Goal: Task Accomplishment & Management: Use online tool/utility

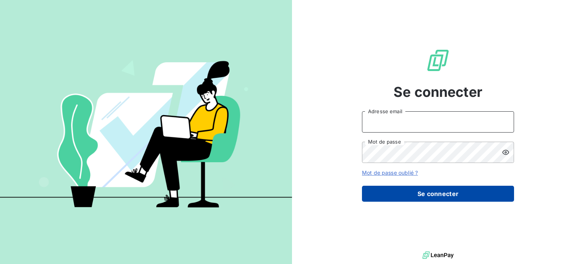
type input "[PERSON_NAME][EMAIL_ADDRESS][DOMAIN_NAME]"
click at [422, 196] on button "Se connecter" at bounding box center [438, 194] width 152 height 16
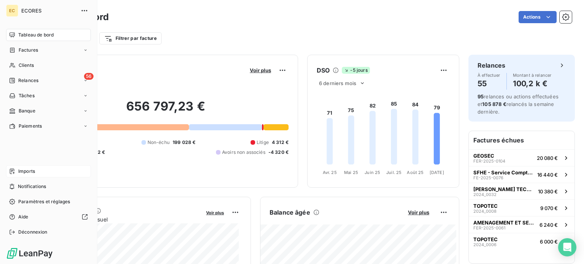
click at [27, 169] on span "Imports" at bounding box center [26, 171] width 17 height 7
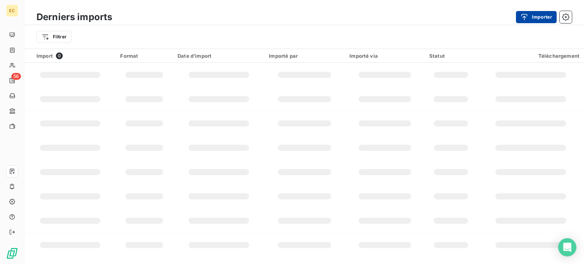
click at [531, 16] on div "button" at bounding box center [526, 17] width 11 height 8
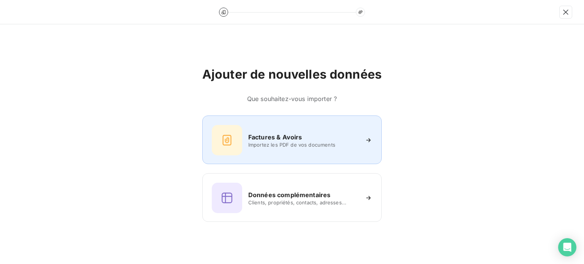
click at [281, 142] on span "Importez les PDF de vos documents" at bounding box center [303, 145] width 110 height 6
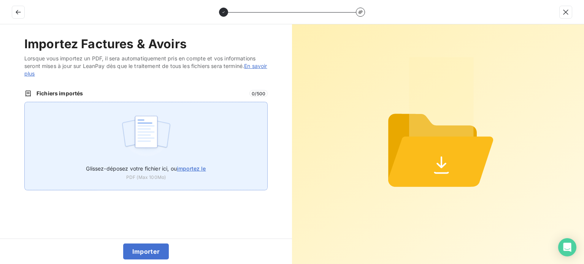
click at [194, 168] on span "importez le" at bounding box center [191, 168] width 29 height 6
click at [25, 102] on input "Glissez-déposez votre fichier ici, ou importez le" at bounding box center [24, 102] width 0 height 0
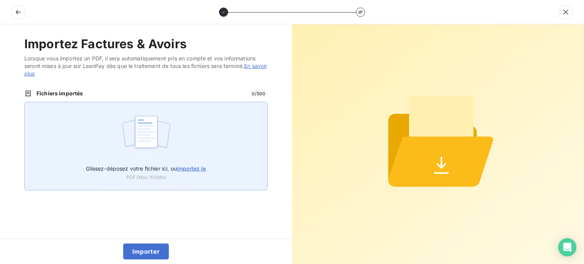
type input "C:\fakepath\FEP0344.pdf"
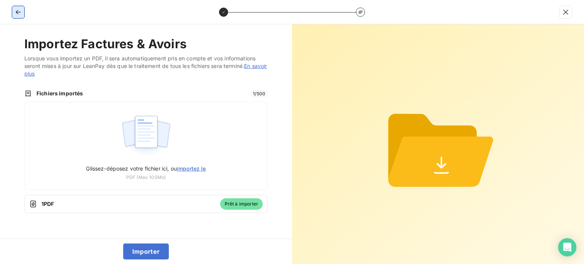
click at [17, 13] on icon "button" at bounding box center [18, 12] width 5 height 5
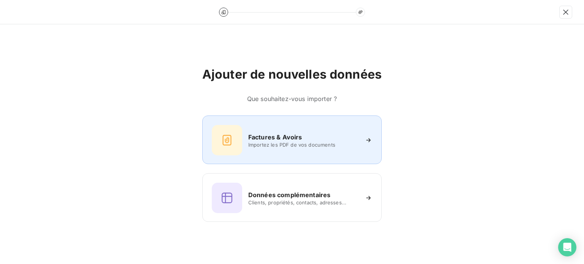
click at [262, 136] on h6 "Factures & Avoirs" at bounding box center [275, 137] width 54 height 9
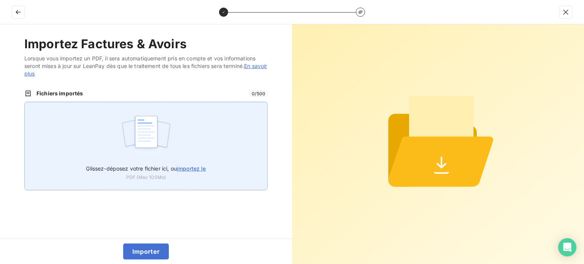
click at [189, 168] on span "importez le" at bounding box center [191, 168] width 29 height 6
click at [25, 102] on input "Glissez-déposez votre fichier ici, ou importez le" at bounding box center [24, 102] width 0 height 0
type input "C:\fakepath\FEP0344.pdf"
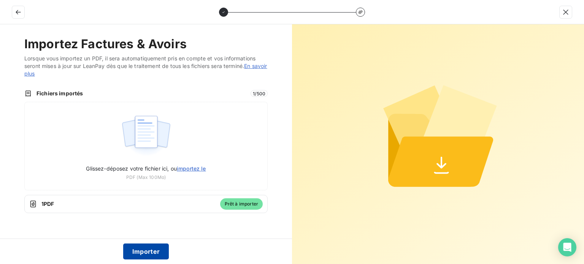
click at [156, 250] on button "Importer" at bounding box center [146, 252] width 46 height 16
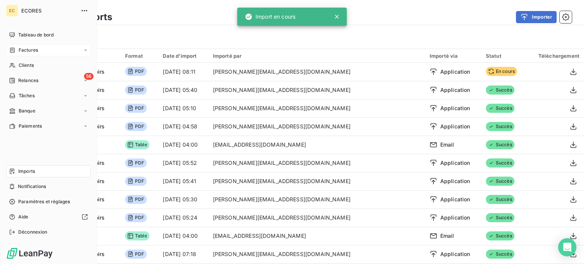
click at [35, 50] on span "Factures" at bounding box center [28, 50] width 19 height 7
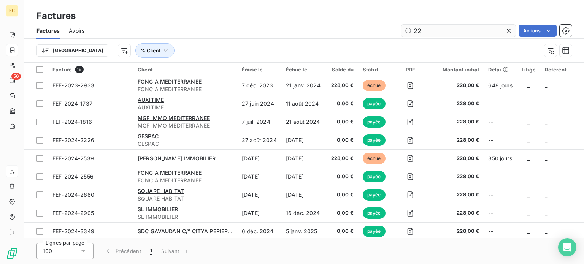
type input "2"
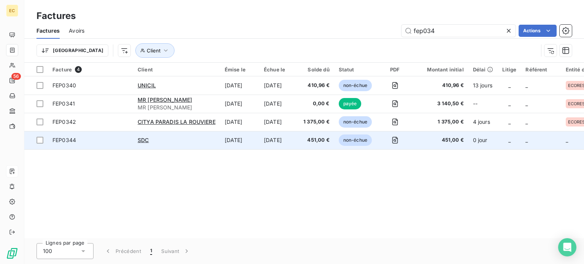
type input "fep034"
click at [97, 141] on span "FEP0344" at bounding box center [90, 141] width 76 height 8
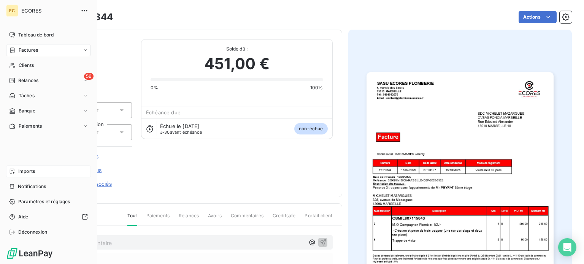
click at [21, 171] on span "Imports" at bounding box center [26, 171] width 17 height 7
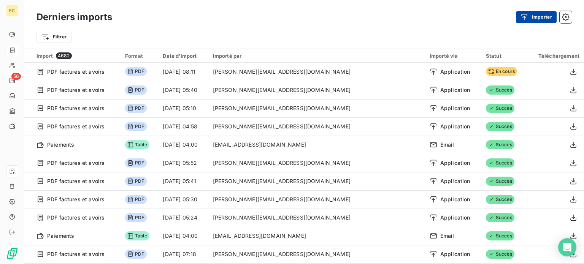
click at [531, 19] on div "button" at bounding box center [526, 17] width 11 height 8
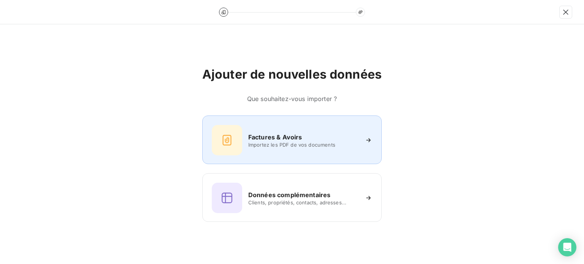
click at [294, 141] on h6 "Factures & Avoirs" at bounding box center [275, 137] width 54 height 9
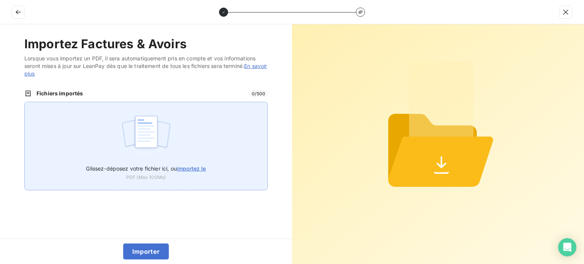
click at [195, 170] on span "importez le" at bounding box center [191, 168] width 29 height 6
click at [25, 102] on input "Glissez-déposez votre fichier ici, ou importez le" at bounding box center [24, 102] width 0 height 0
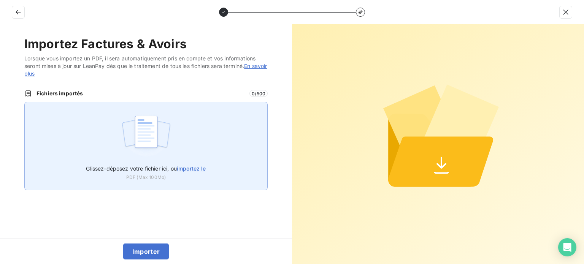
type input "C:\fakepath\FEP0344.pdf"
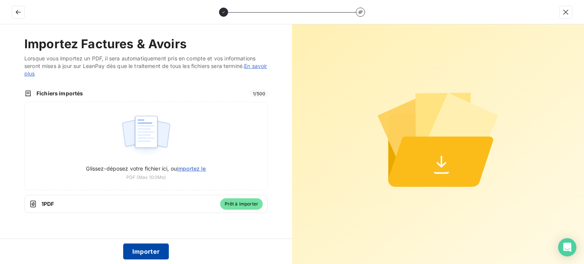
click at [145, 249] on button "Importer" at bounding box center [146, 252] width 46 height 16
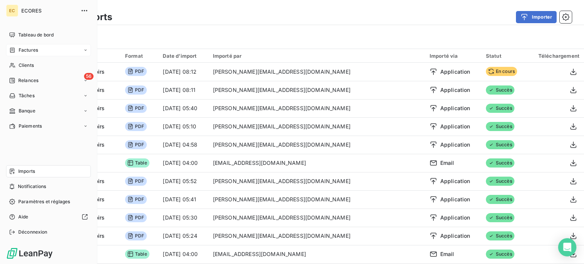
click at [22, 50] on span "Factures" at bounding box center [28, 50] width 19 height 7
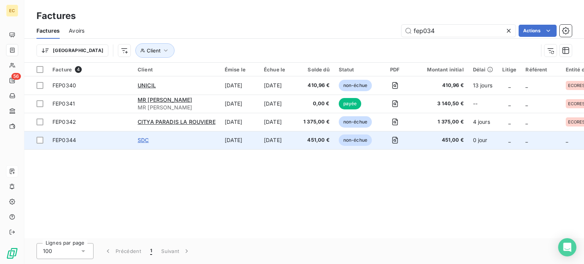
click at [146, 141] on span "SDC" at bounding box center [143, 140] width 11 height 6
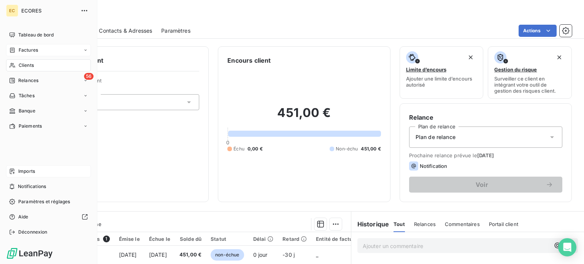
click at [21, 170] on span "Imports" at bounding box center [26, 171] width 17 height 7
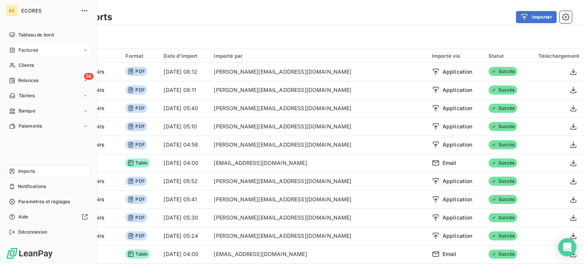
click at [24, 49] on span "Factures" at bounding box center [28, 50] width 19 height 7
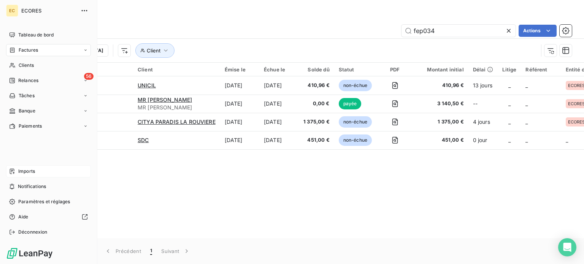
click at [21, 170] on span "Imports" at bounding box center [26, 171] width 17 height 7
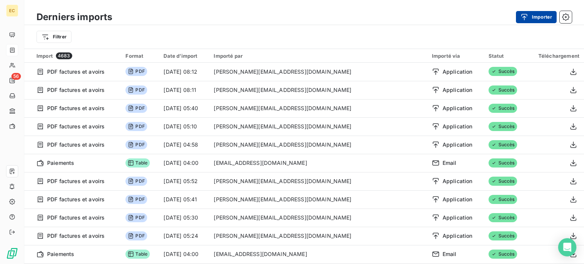
click at [524, 21] on icon "button" at bounding box center [525, 17] width 8 height 8
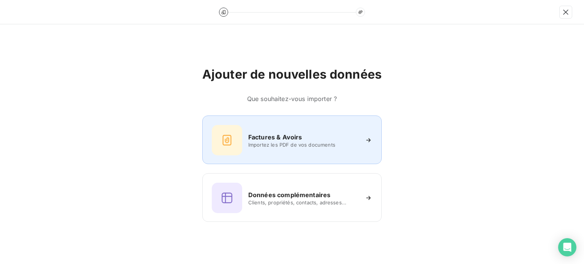
click at [278, 142] on span "Importez les PDF de vos documents" at bounding box center [303, 145] width 110 height 6
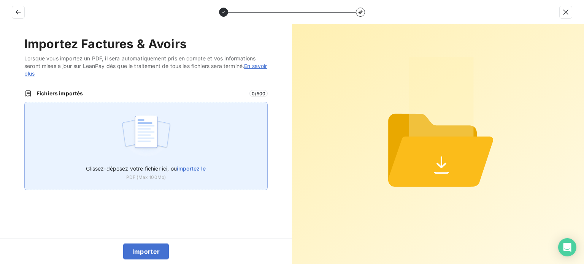
click at [190, 169] on span "importez le" at bounding box center [191, 168] width 29 height 6
click at [25, 102] on input "Glissez-déposez votre fichier ici, ou importez le" at bounding box center [24, 102] width 0 height 0
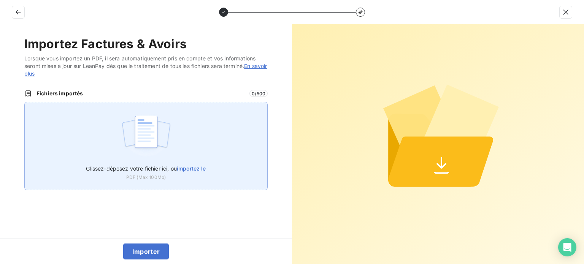
type input "C:\fakepath\FEP0344.pdf"
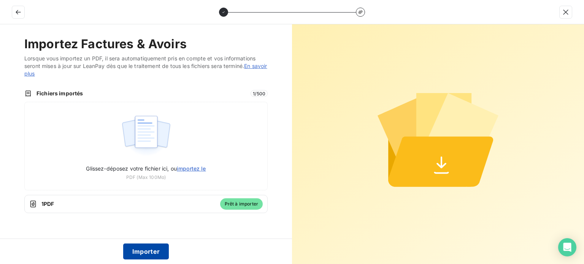
click at [158, 255] on button "Importer" at bounding box center [146, 252] width 46 height 16
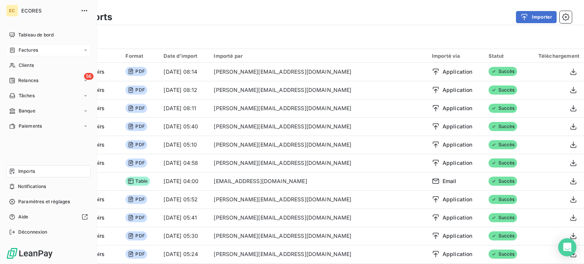
click at [25, 50] on span "Factures" at bounding box center [28, 50] width 19 height 7
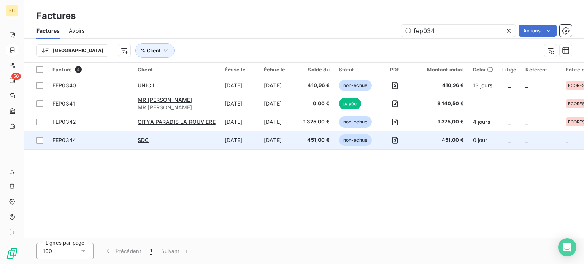
click at [201, 145] on td "SDC" at bounding box center [176, 140] width 87 height 18
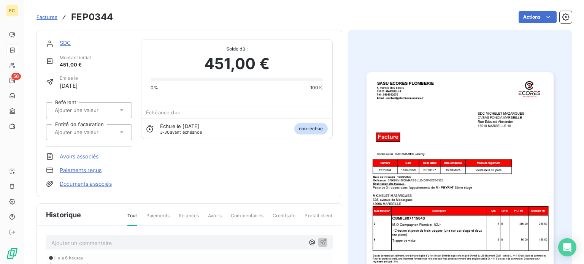
click at [122, 132] on icon at bounding box center [122, 133] width 4 height 2
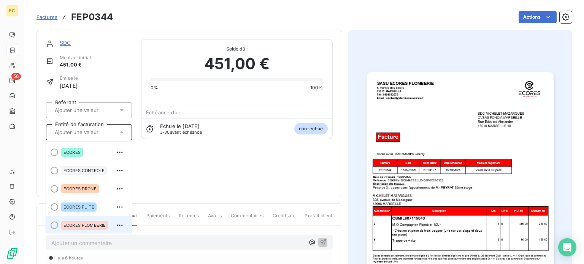
scroll to position [2, 0]
click at [81, 225] on span "ECORES PLOMBERIE" at bounding box center [85, 224] width 42 height 5
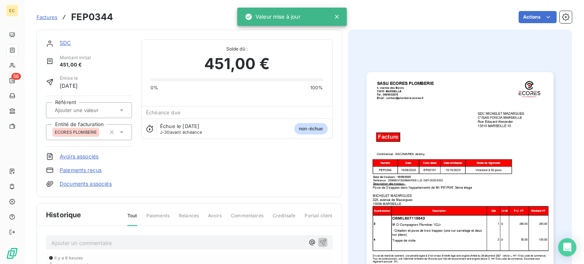
click at [64, 43] on link "SDC" at bounding box center [65, 43] width 11 height 6
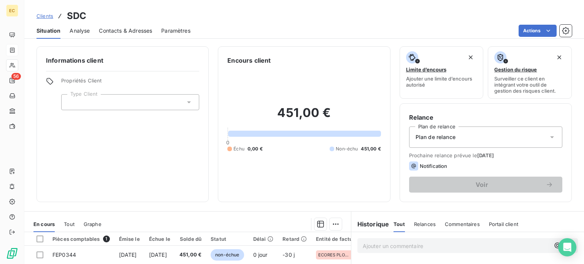
click at [186, 102] on icon at bounding box center [189, 103] width 8 height 8
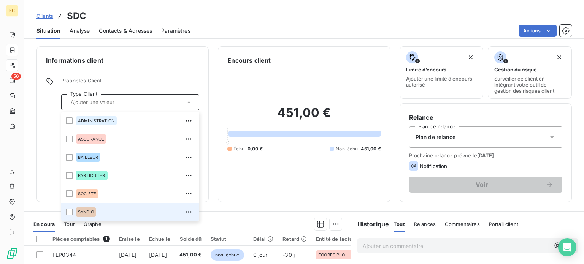
click at [102, 210] on div "SYNDIC" at bounding box center [135, 212] width 119 height 12
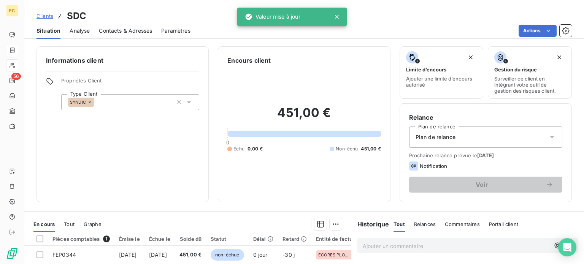
click at [548, 137] on icon at bounding box center [552, 137] width 8 height 8
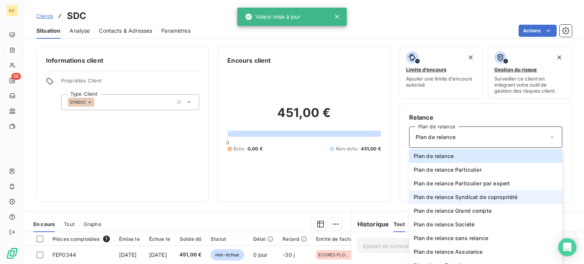
click at [488, 198] on span "Plan de relance Syndicat de copropriété" at bounding box center [466, 198] width 104 height 8
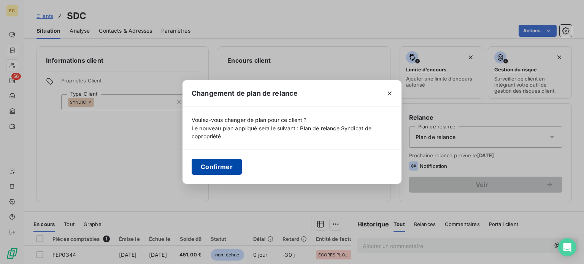
click at [220, 164] on button "Confirmer" at bounding box center [217, 167] width 50 height 16
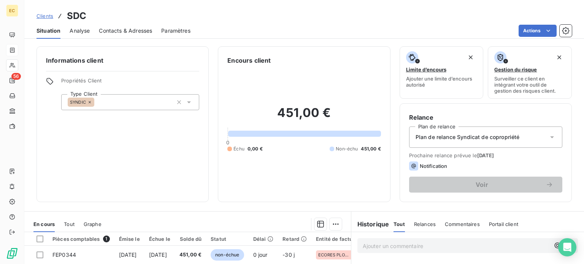
click at [121, 32] on span "Contacts & Adresses" at bounding box center [125, 31] width 53 height 8
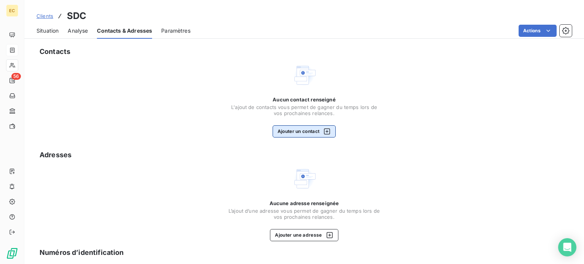
click at [300, 134] on button "Ajouter un contact" at bounding box center [305, 132] width 64 height 12
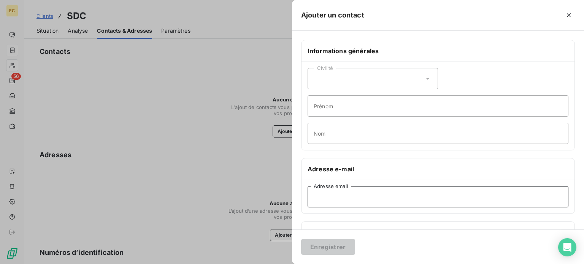
paste input "[PERSON_NAME][EMAIL_ADDRESS][DOMAIN_NAME]"
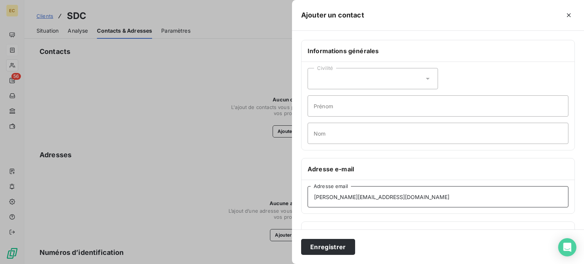
type input "[PERSON_NAME][EMAIL_ADDRESS][DOMAIN_NAME]"
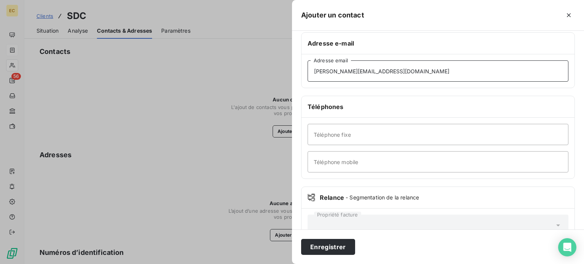
scroll to position [146, 0]
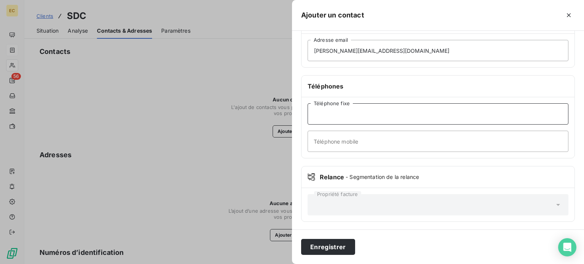
paste input "0491151553"
type input "0491151553"
click at [334, 245] on button "Enregistrer" at bounding box center [328, 247] width 54 height 16
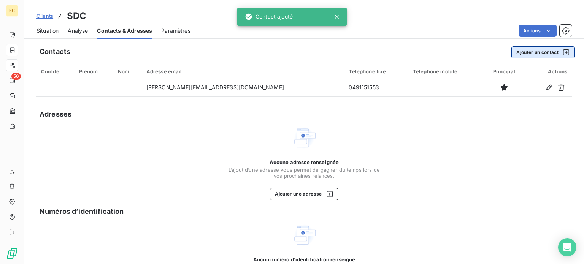
click at [523, 54] on button "Ajouter un contact" at bounding box center [544, 52] width 64 height 12
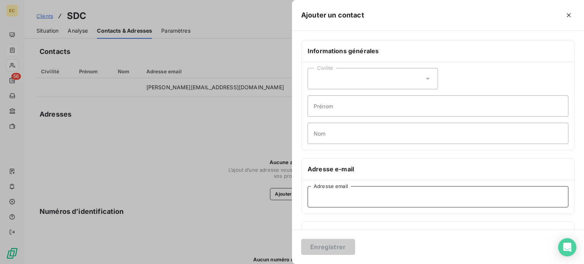
paste input "[EMAIL_ADDRESS][DOMAIN_NAME]"
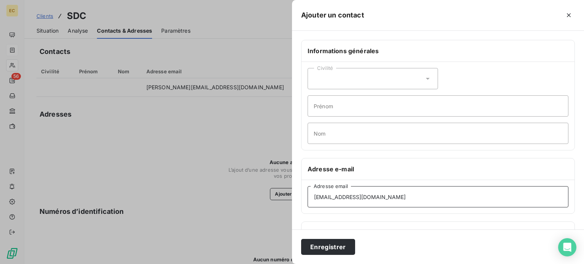
type input "[EMAIL_ADDRESS][DOMAIN_NAME]"
click at [336, 132] on input "Nom" at bounding box center [438, 133] width 261 height 21
type input "FACTURATION"
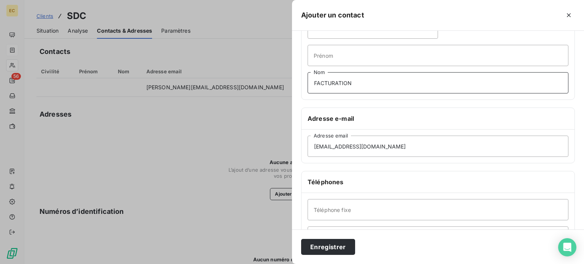
scroll to position [114, 0]
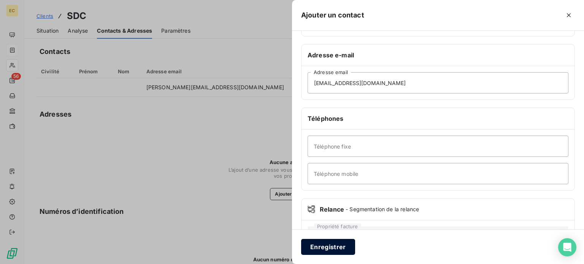
click at [340, 247] on button "Enregistrer" at bounding box center [328, 247] width 54 height 16
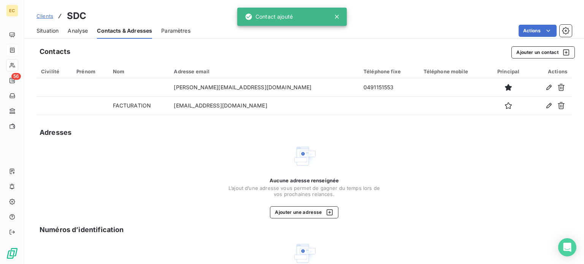
click at [46, 33] on span "Situation" at bounding box center [48, 31] width 22 height 8
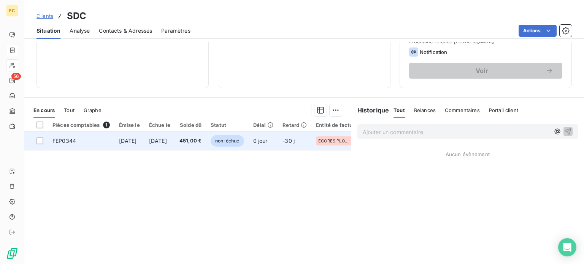
click at [117, 140] on td "[DATE]" at bounding box center [129, 141] width 30 height 18
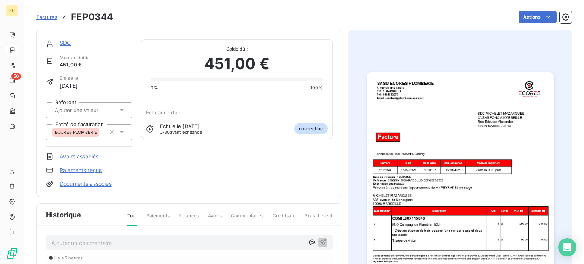
click at [90, 184] on link "Documents associés" at bounding box center [86, 184] width 52 height 8
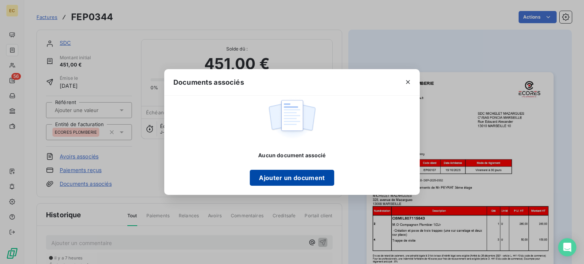
click at [288, 178] on button "Ajouter un document" at bounding box center [292, 178] width 84 height 16
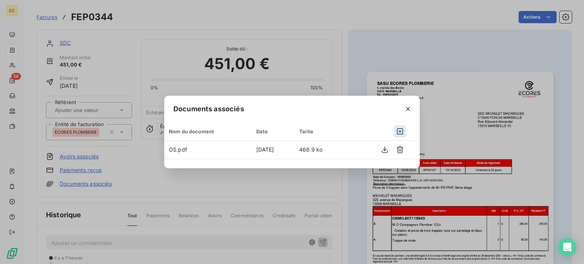
click at [401, 132] on icon "button" at bounding box center [400, 132] width 6 height 6
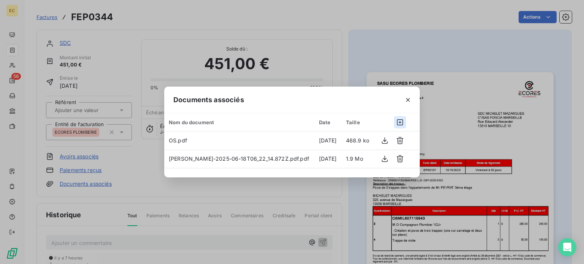
click at [401, 122] on icon "button" at bounding box center [400, 123] width 8 height 8
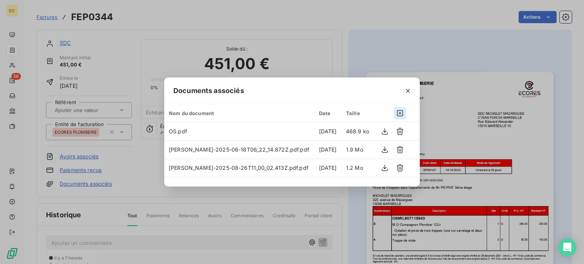
click at [399, 113] on icon "button" at bounding box center [400, 114] width 8 height 8
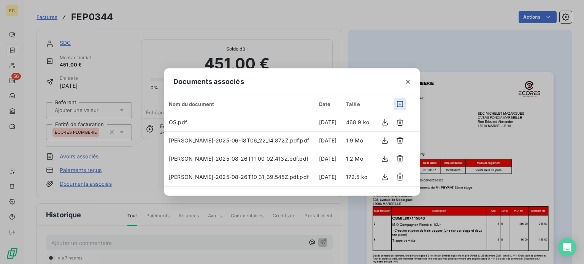
click at [399, 102] on icon "button" at bounding box center [400, 104] width 8 height 8
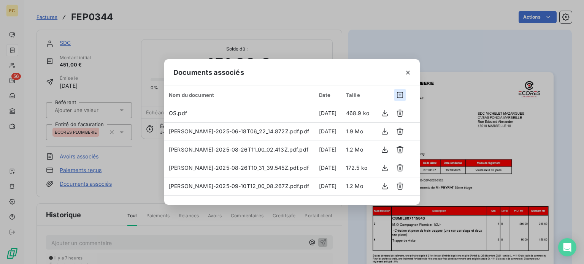
click at [400, 94] on icon "button" at bounding box center [400, 95] width 8 height 8
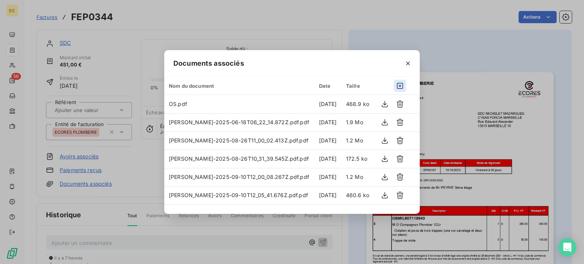
click at [401, 84] on icon "button" at bounding box center [400, 86] width 8 height 8
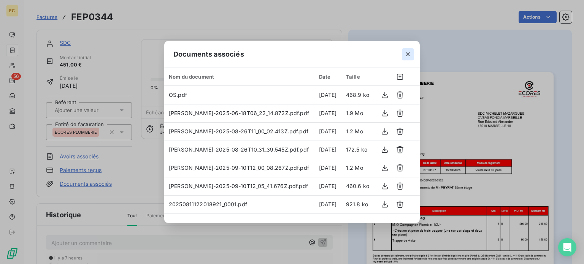
click at [406, 54] on icon "button" at bounding box center [408, 55] width 8 height 8
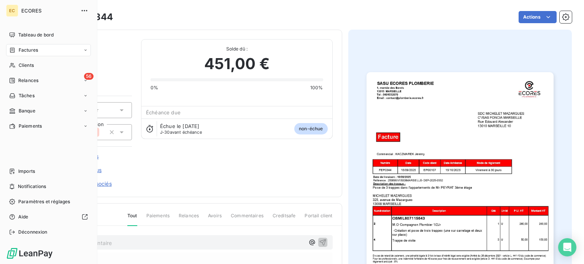
click at [21, 52] on span "Factures" at bounding box center [28, 50] width 19 height 7
click at [20, 171] on span "Imports" at bounding box center [26, 171] width 17 height 7
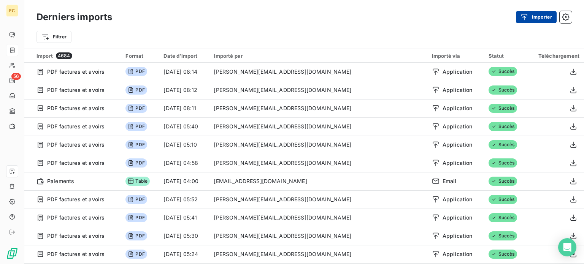
click at [524, 20] on icon "button" at bounding box center [525, 17] width 8 height 8
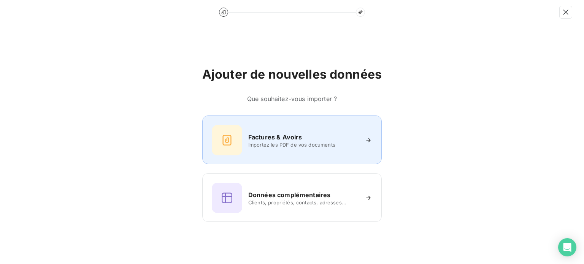
click at [305, 143] on span "Importez les PDF de vos documents" at bounding box center [303, 145] width 110 height 6
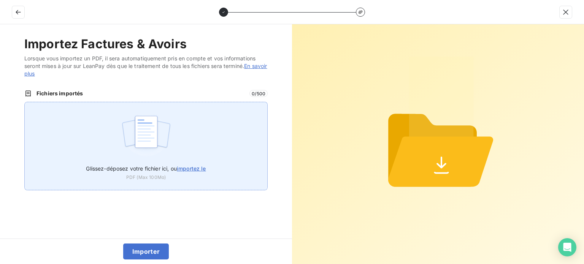
click at [194, 169] on span "importez le" at bounding box center [191, 168] width 29 height 6
click at [25, 102] on input "Glissez-déposez votre fichier ici, ou importez le" at bounding box center [24, 102] width 0 height 0
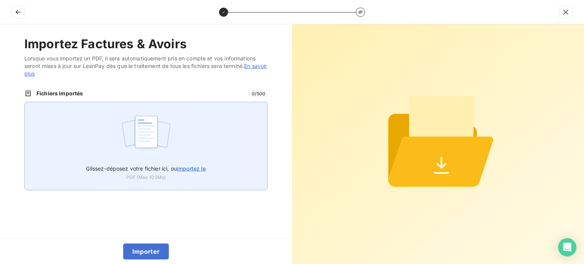
type input "C:\fakepath\FEP0345.pdf"
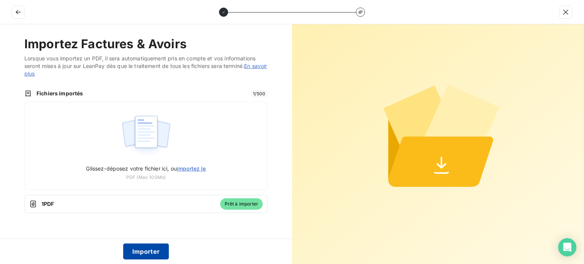
click at [151, 249] on button "Importer" at bounding box center [146, 252] width 46 height 16
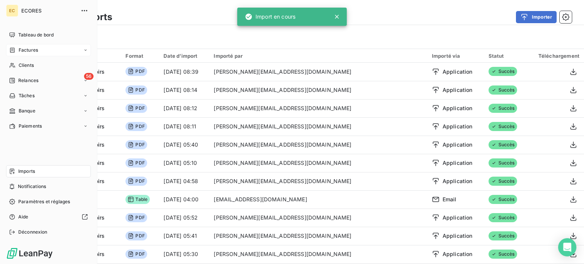
click at [27, 51] on span "Factures" at bounding box center [28, 50] width 19 height 7
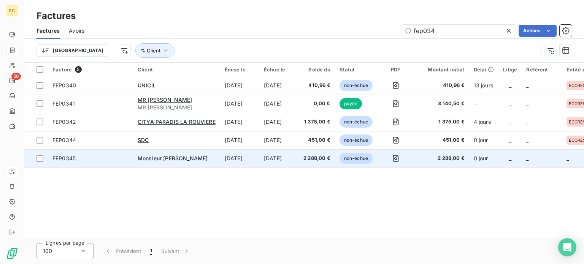
click at [121, 156] on span "FEP0345" at bounding box center [90, 159] width 76 height 8
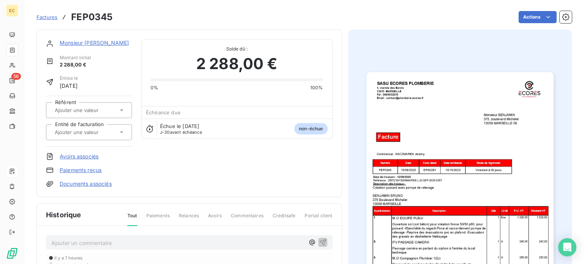
click at [119, 132] on icon at bounding box center [122, 133] width 8 height 8
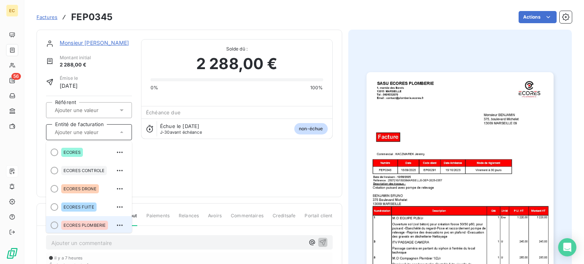
scroll to position [2, 0]
click at [88, 223] on span "ECORES PLOMBERIE" at bounding box center [85, 224] width 42 height 5
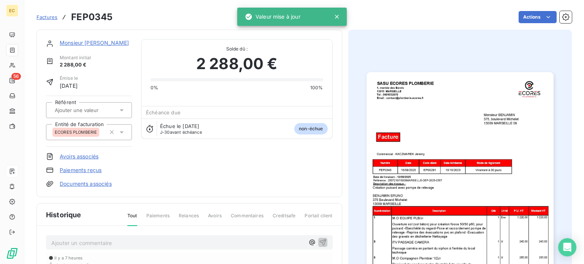
click at [91, 43] on link "Monsieur [PERSON_NAME]" at bounding box center [94, 43] width 69 height 6
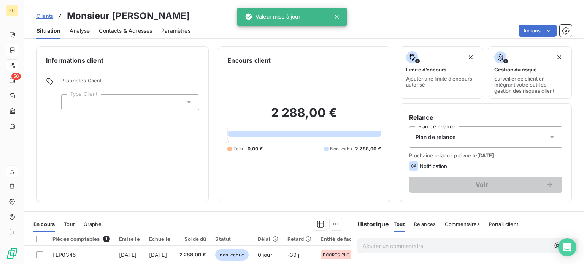
click at [186, 103] on icon at bounding box center [189, 103] width 8 height 8
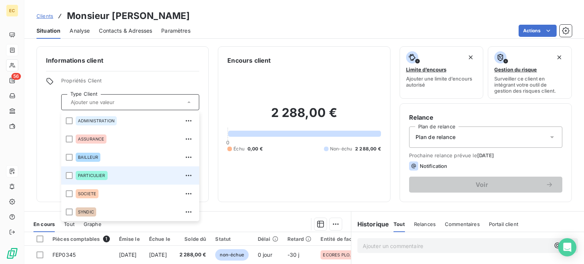
click at [117, 175] on div "PARTICULIER" at bounding box center [135, 176] width 119 height 12
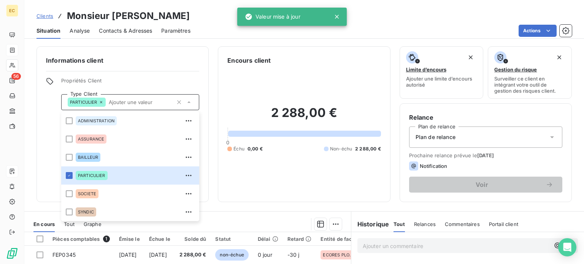
click at [550, 138] on icon at bounding box center [552, 138] width 4 height 2
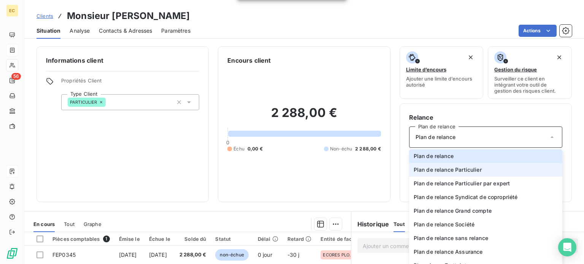
click at [478, 167] on li "Plan de relance Particulier" at bounding box center [485, 170] width 153 height 14
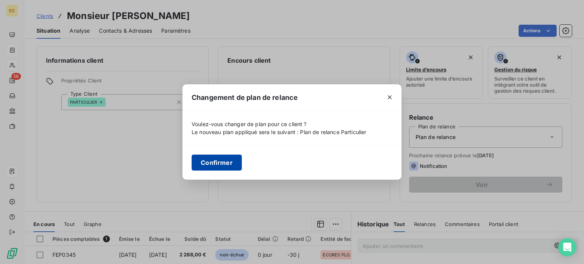
click at [212, 163] on button "Confirmer" at bounding box center [217, 163] width 50 height 16
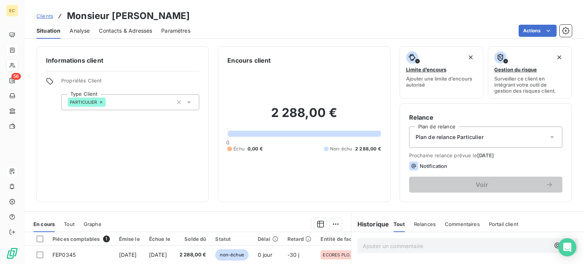
click at [120, 32] on span "Contacts & Adresses" at bounding box center [125, 31] width 53 height 8
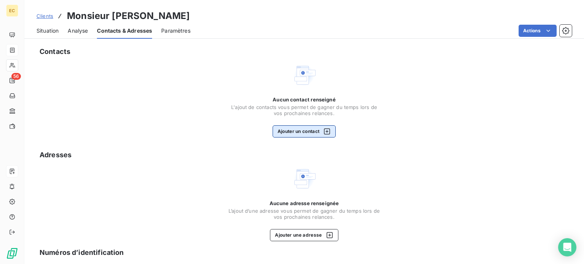
click at [285, 130] on button "Ajouter un contact" at bounding box center [305, 132] width 64 height 12
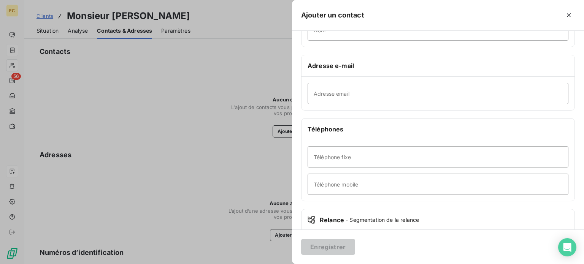
scroll to position [114, 0]
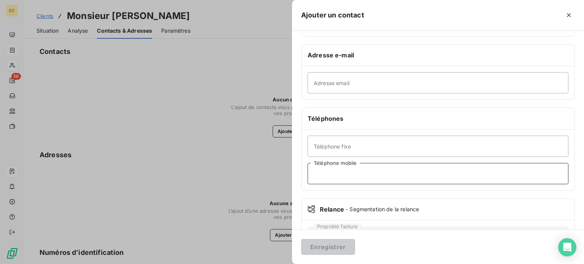
paste input "0699917071"
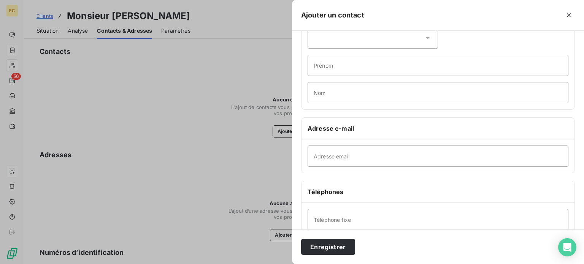
scroll to position [0, 0]
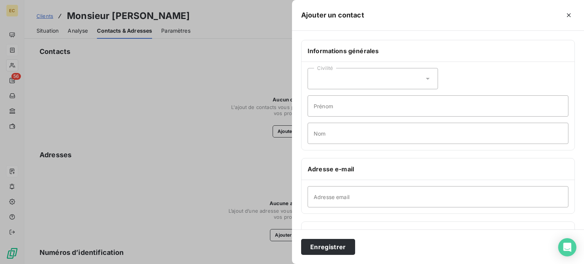
type input "0699917071"
click at [351, 83] on div "Civilité" at bounding box center [373, 78] width 130 height 21
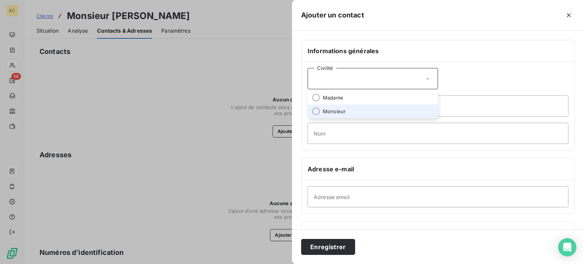
click at [349, 111] on li "Monsieur" at bounding box center [373, 112] width 130 height 14
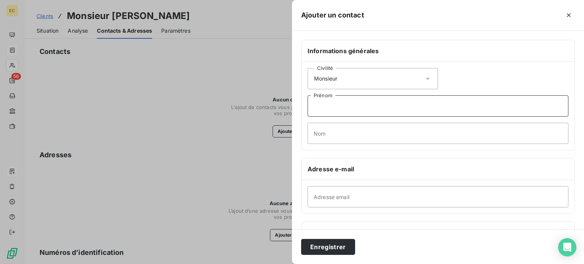
click at [338, 107] on input "Prénom" at bounding box center [438, 105] width 261 height 21
type input "[PERSON_NAME]"
click at [328, 133] on input "Nom" at bounding box center [438, 133] width 261 height 21
type input "[PERSON_NAME]"
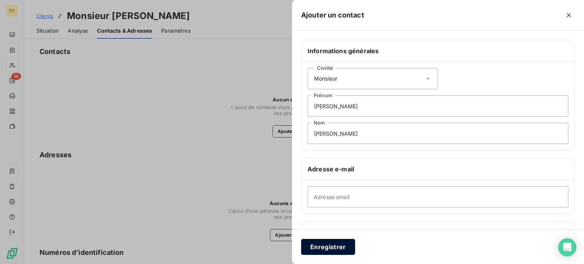
click at [331, 245] on button "Enregistrer" at bounding box center [328, 247] width 54 height 16
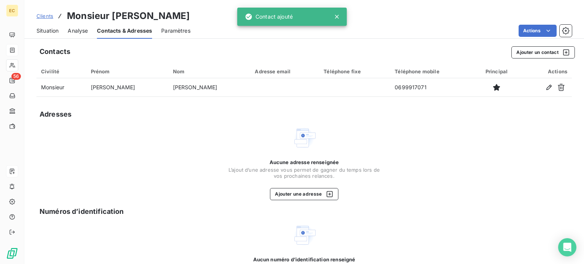
click at [43, 32] on span "Situation" at bounding box center [48, 31] width 22 height 8
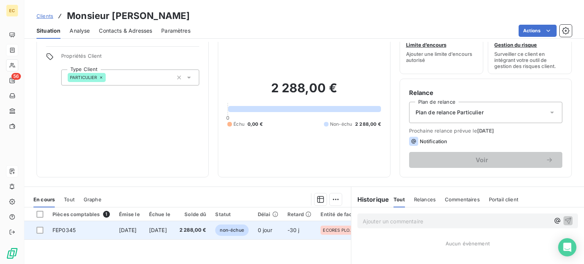
scroll to position [38, 0]
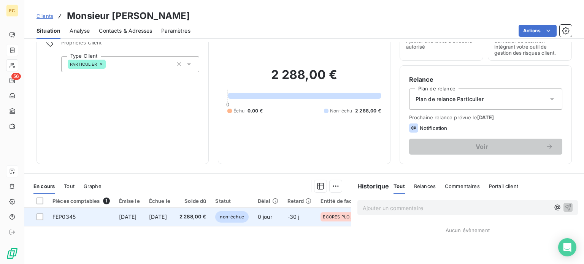
click at [123, 218] on span "[DATE]" at bounding box center [128, 217] width 18 height 6
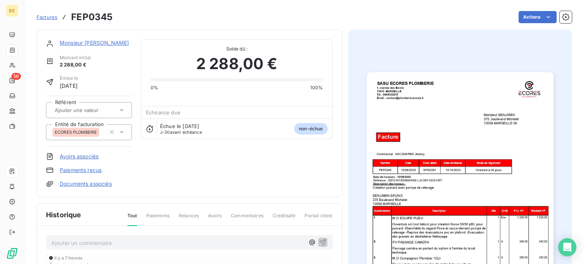
click at [85, 185] on link "Documents associés" at bounding box center [86, 184] width 52 height 8
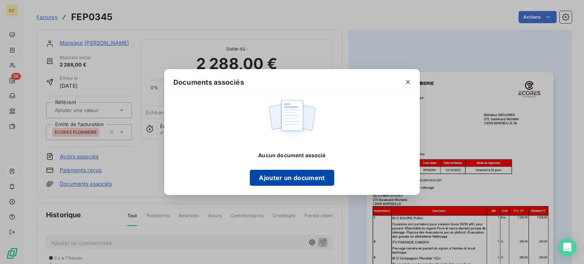
click at [264, 178] on button "Ajouter un document" at bounding box center [292, 178] width 84 height 16
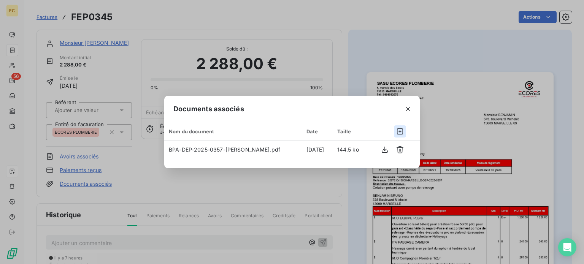
click at [400, 132] on icon "button" at bounding box center [400, 132] width 8 height 8
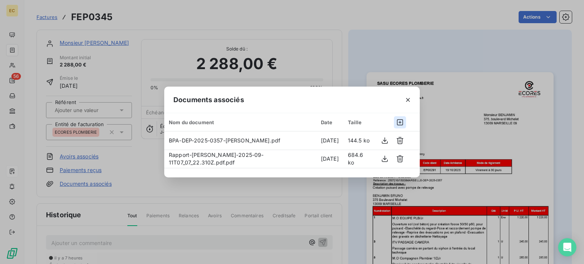
click at [399, 123] on icon "button" at bounding box center [400, 123] width 8 height 8
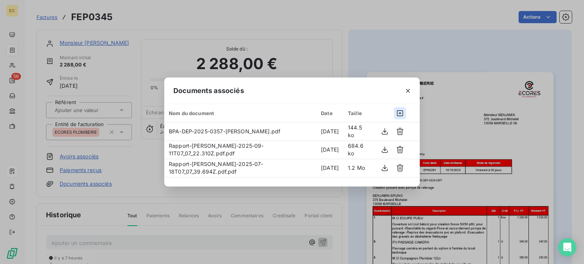
click at [400, 111] on icon "button" at bounding box center [400, 114] width 8 height 8
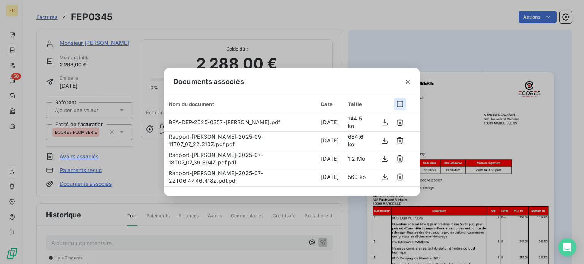
click at [401, 104] on icon "button" at bounding box center [400, 104] width 6 height 6
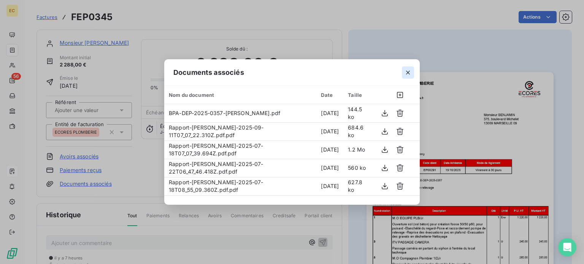
click at [410, 73] on icon "button" at bounding box center [408, 73] width 8 height 8
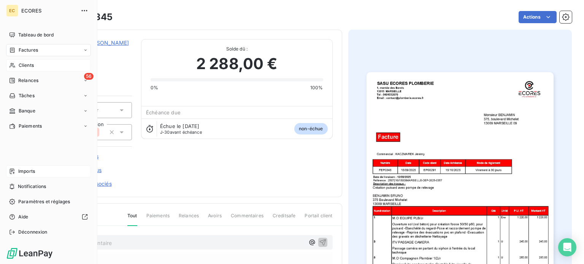
click at [23, 64] on span "Clients" at bounding box center [26, 65] width 15 height 7
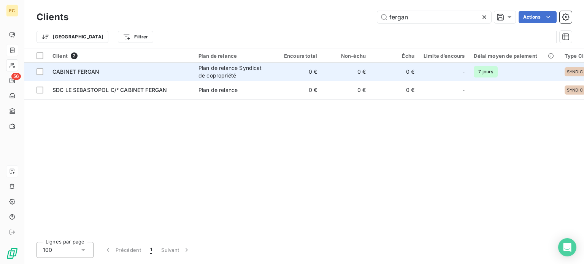
type input "fergan"
click at [140, 75] on div "CABINET FERGAN" at bounding box center [120, 72] width 137 height 8
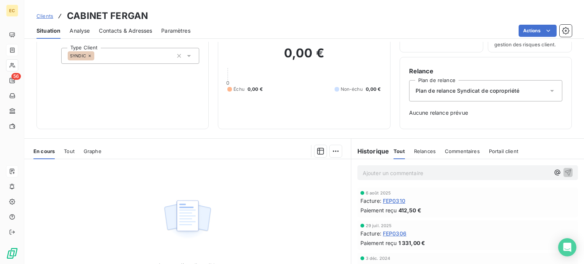
scroll to position [38, 0]
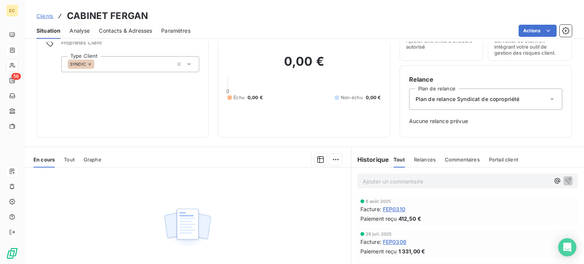
click at [391, 209] on span "FEP0310" at bounding box center [394, 209] width 22 height 8
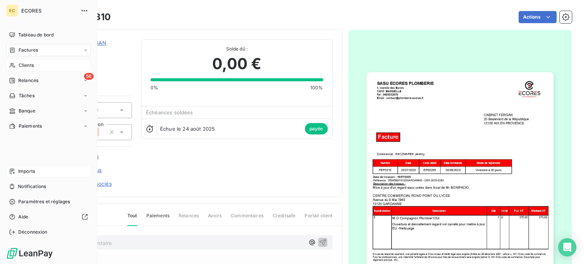
click at [20, 172] on span "Imports" at bounding box center [26, 171] width 17 height 7
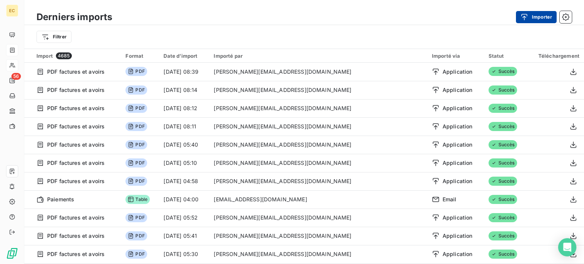
click at [529, 16] on div "button" at bounding box center [526, 17] width 11 height 8
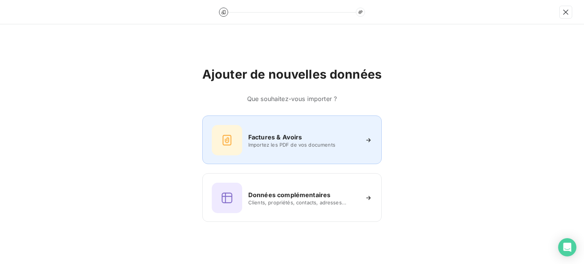
click at [289, 137] on h6 "Factures & Avoirs" at bounding box center [275, 137] width 54 height 9
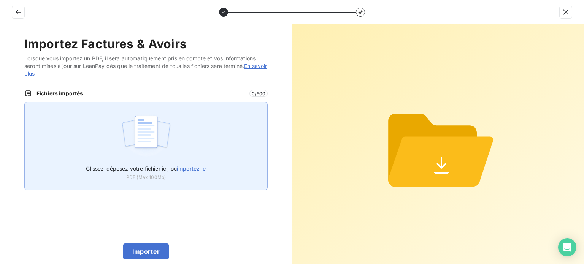
click at [199, 167] on span "importez le" at bounding box center [191, 168] width 29 height 6
click at [25, 102] on input "Glissez-déposez votre fichier ici, ou importez le" at bounding box center [24, 102] width 0 height 0
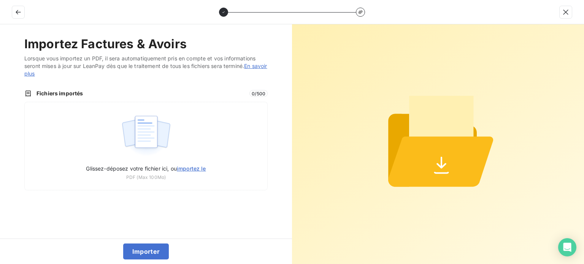
type input "C:\fakepath\FEP0346.pdf"
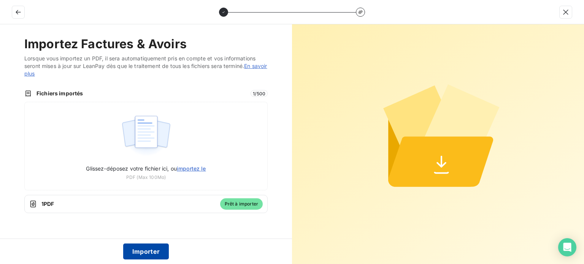
click at [149, 252] on button "Importer" at bounding box center [146, 252] width 46 height 16
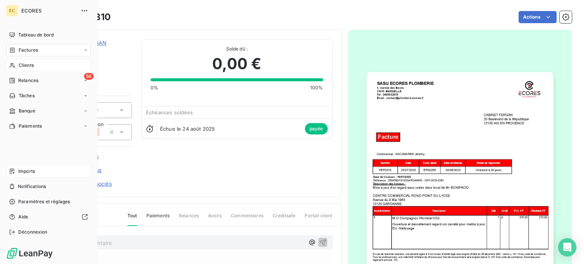
click at [28, 48] on span "Factures" at bounding box center [28, 50] width 19 height 7
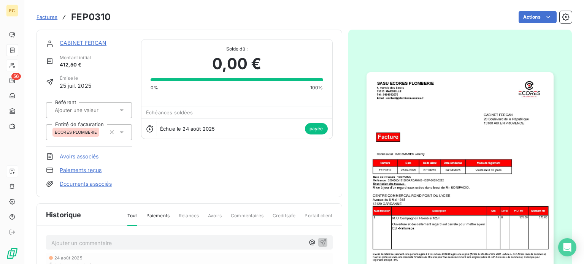
click at [53, 19] on span "Factures" at bounding box center [47, 17] width 21 height 6
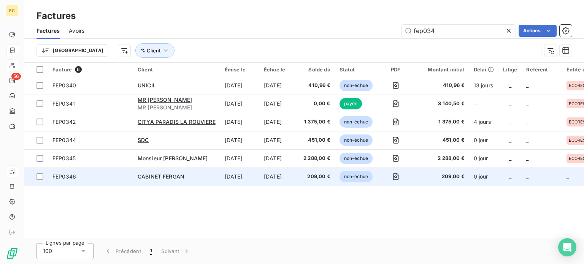
click at [95, 176] on span "FEP0346" at bounding box center [90, 177] width 76 height 8
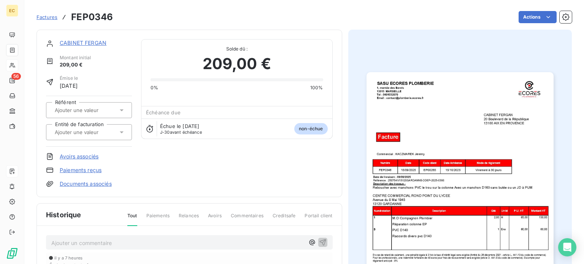
click at [122, 132] on icon at bounding box center [122, 133] width 8 height 8
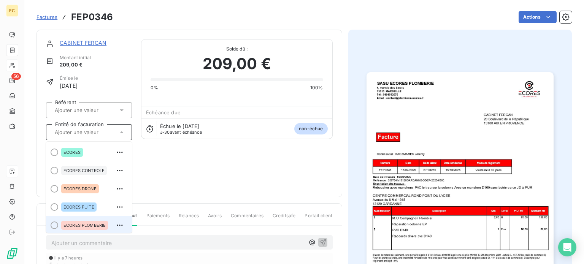
scroll to position [2, 0]
click at [88, 224] on span "ECORES PLOMBERIE" at bounding box center [85, 224] width 42 height 5
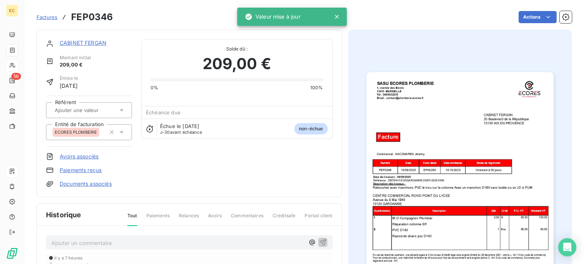
click at [93, 185] on link "Documents associés" at bounding box center [86, 184] width 52 height 8
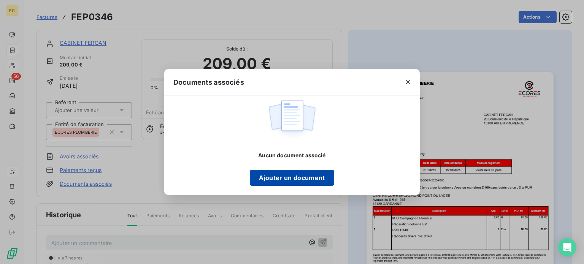
click at [291, 181] on button "Ajouter un document" at bounding box center [292, 178] width 84 height 16
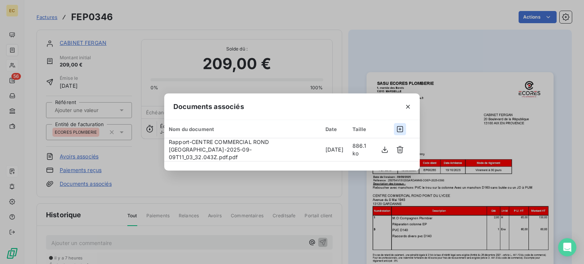
click at [400, 132] on icon "button" at bounding box center [400, 129] width 6 height 6
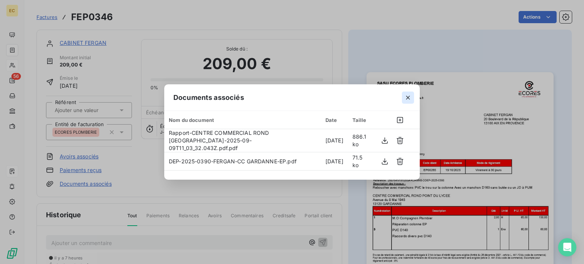
click at [406, 100] on icon "button" at bounding box center [408, 98] width 8 height 8
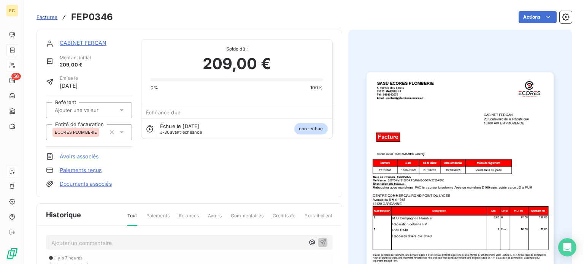
click at [75, 45] on link "CABINET FERGAN" at bounding box center [83, 43] width 47 height 6
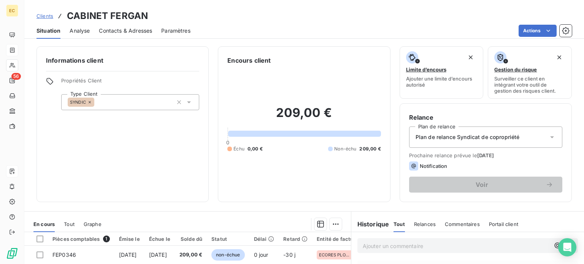
click at [134, 30] on span "Contacts & Adresses" at bounding box center [125, 31] width 53 height 8
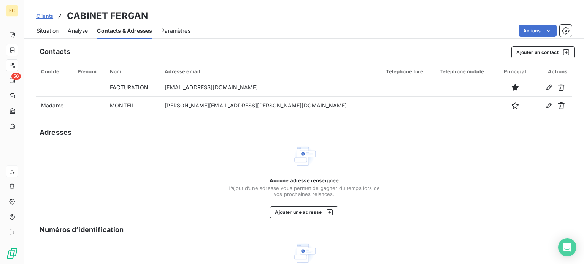
click at [48, 30] on span "Situation" at bounding box center [48, 31] width 22 height 8
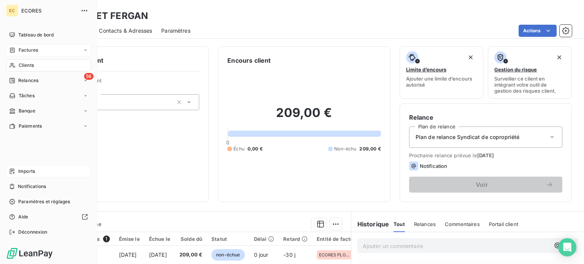
click at [21, 49] on span "Factures" at bounding box center [28, 50] width 19 height 7
